Goal: Task Accomplishment & Management: Manage account settings

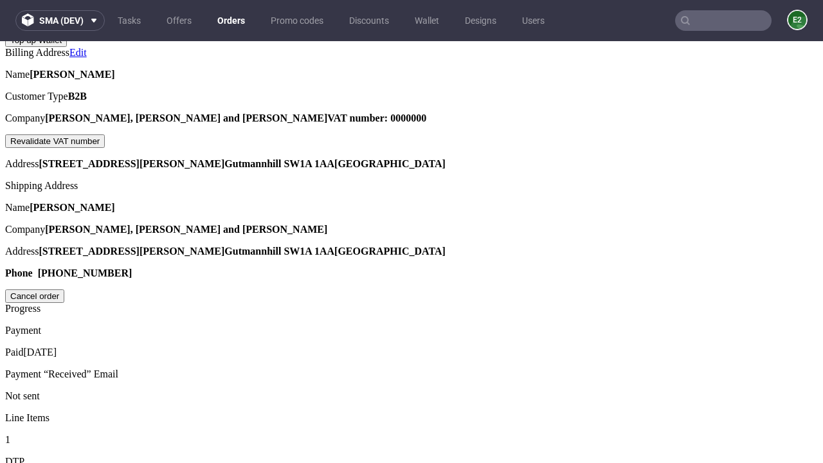
scroll to position [327, 0]
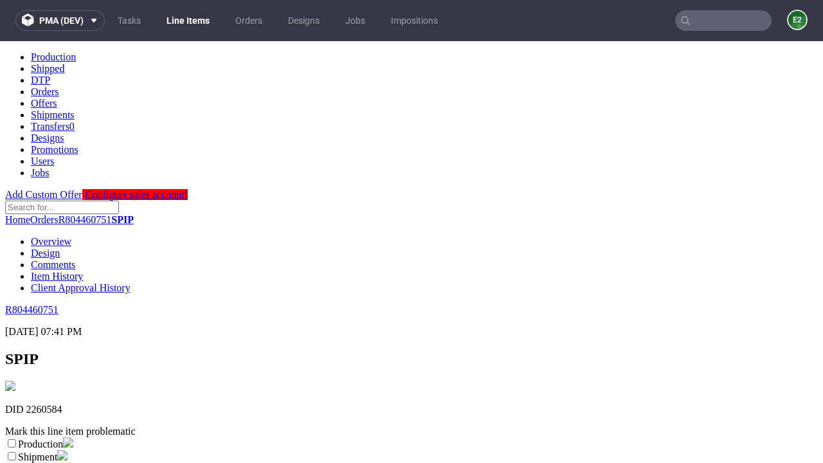
scroll to position [226, 0]
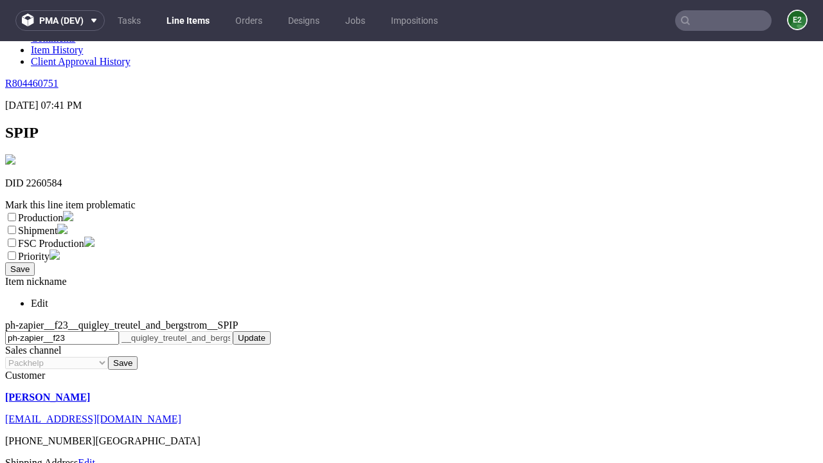
select select "dtp_ca_needed"
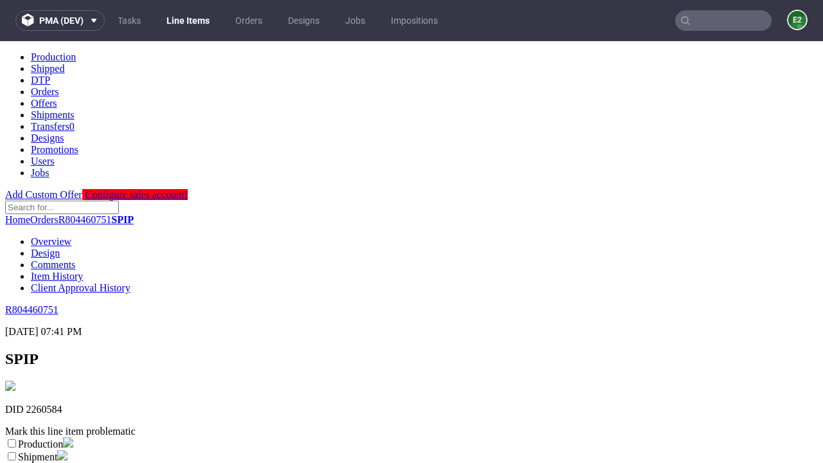
scroll to position [0, 0]
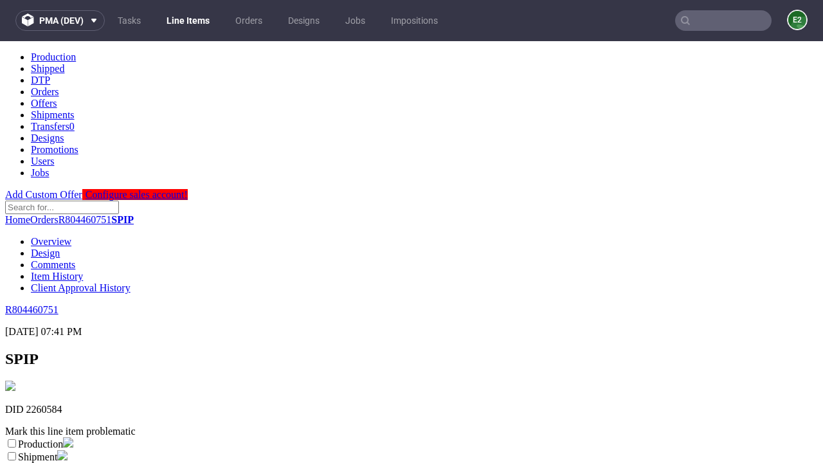
checkbox input "true"
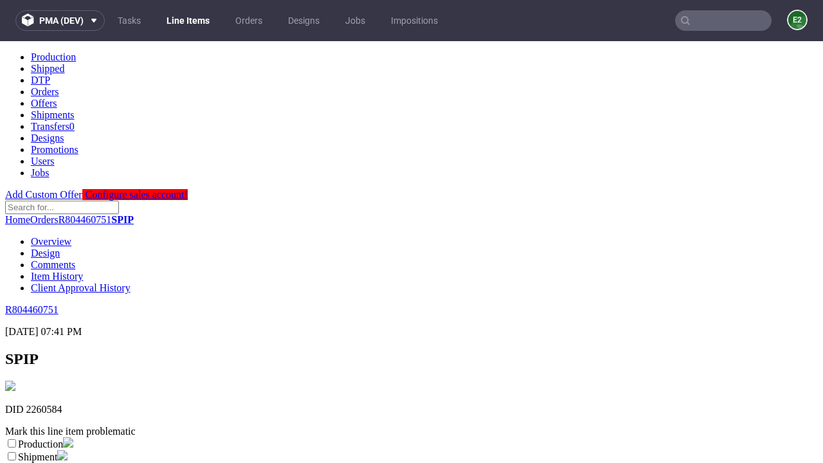
scroll to position [12, 0]
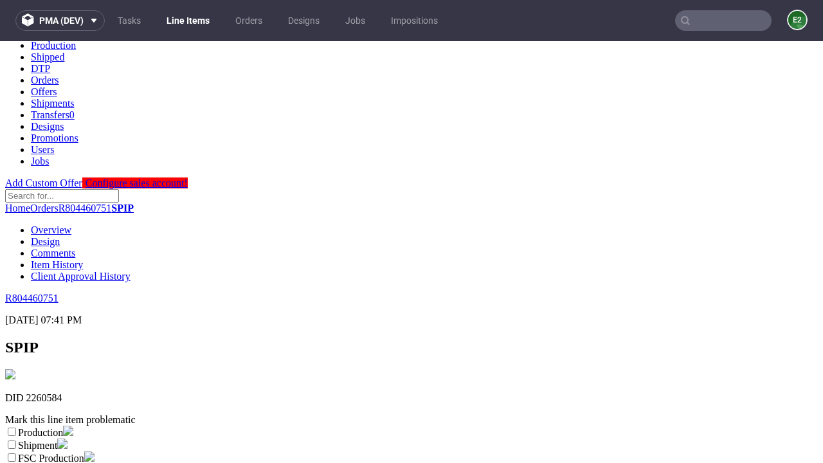
type textarea "test"
